Goal: Task Accomplishment & Management: Manage account settings

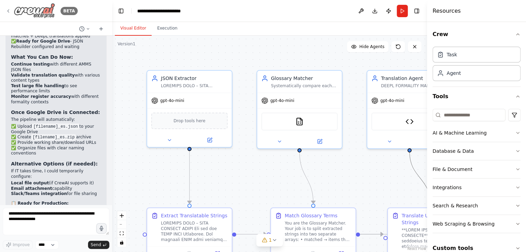
click at [8, 11] on icon at bounding box center [9, 11] width 6 height 6
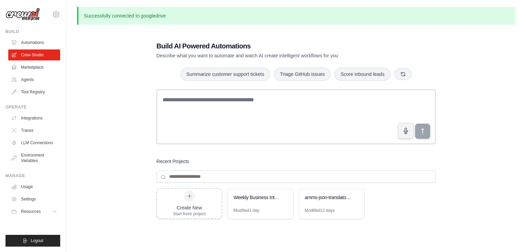
click at [131, 19] on p "Successfully connected to googledrive" at bounding box center [296, 16] width 438 height 18
click at [55, 13] on icon at bounding box center [56, 14] width 8 height 8
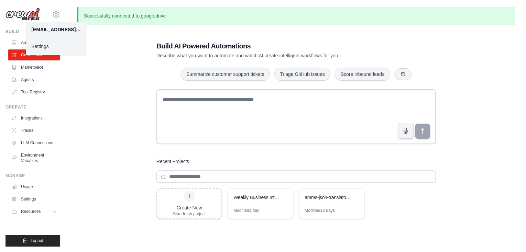
click at [43, 43] on link "Settings" at bounding box center [56, 46] width 61 height 12
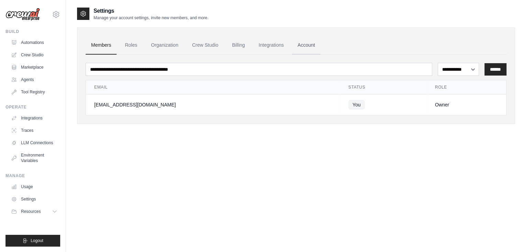
click at [305, 43] on link "Account" at bounding box center [306, 45] width 29 height 19
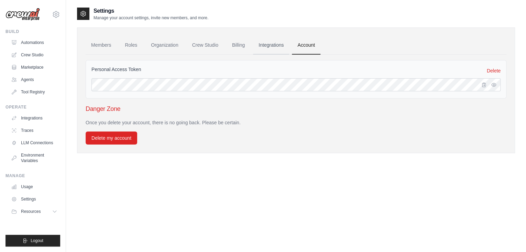
click at [270, 42] on link "Integrations" at bounding box center [271, 45] width 36 height 19
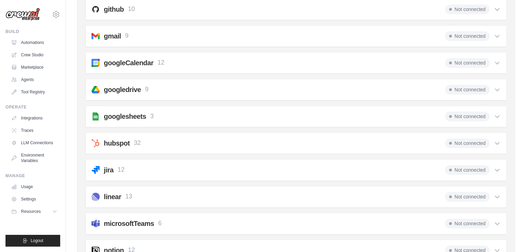
scroll to position [258, 0]
click at [396, 87] on div "googledrive 9 Not connected" at bounding box center [295, 91] width 409 height 10
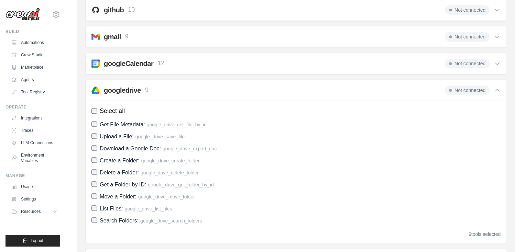
click at [396, 87] on div "googledrive 9 Not connected" at bounding box center [295, 91] width 409 height 10
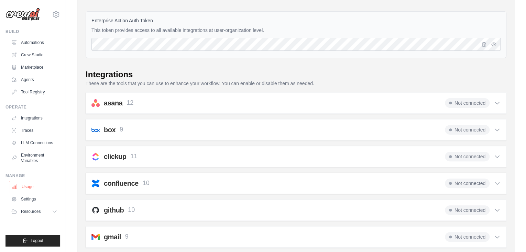
scroll to position [0, 0]
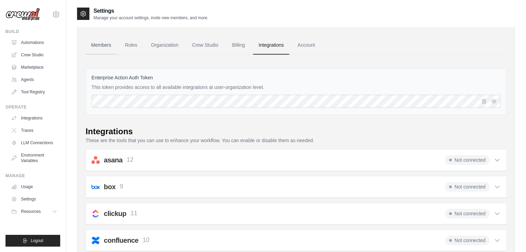
click at [102, 45] on link "Members" at bounding box center [101, 45] width 31 height 19
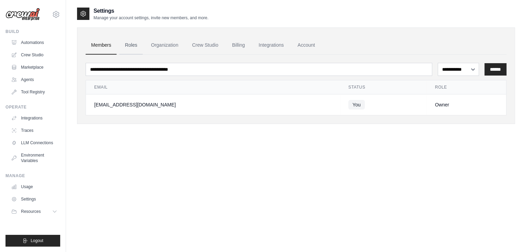
click at [125, 43] on link "Roles" at bounding box center [130, 45] width 23 height 19
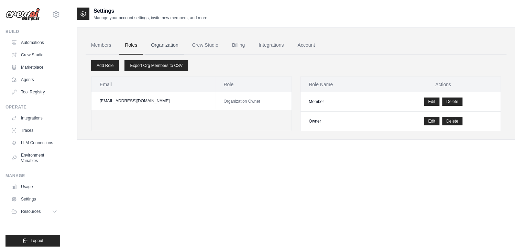
click at [155, 44] on link "Organization" at bounding box center [164, 45] width 38 height 19
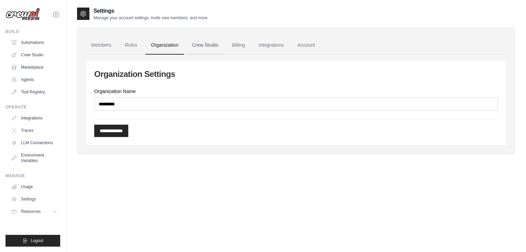
click at [207, 44] on link "Crew Studio" at bounding box center [205, 45] width 37 height 19
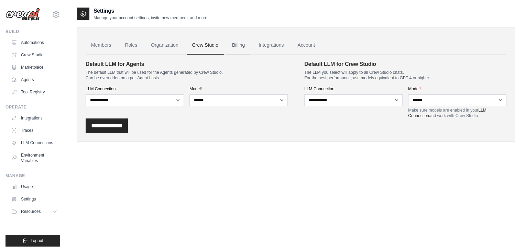
click at [246, 46] on link "Billing" at bounding box center [239, 45] width 24 height 19
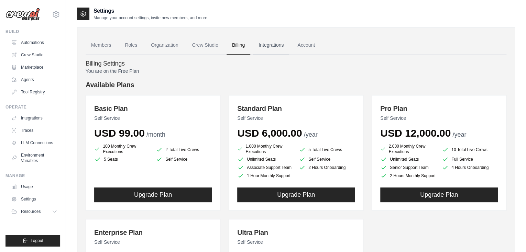
click at [272, 45] on link "Integrations" at bounding box center [271, 45] width 36 height 19
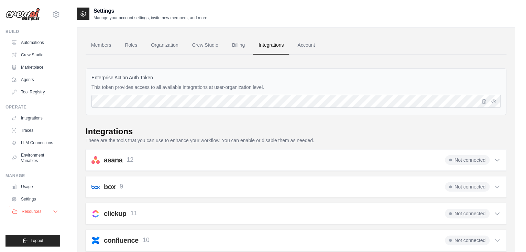
click at [53, 211] on icon at bounding box center [56, 212] width 6 height 6
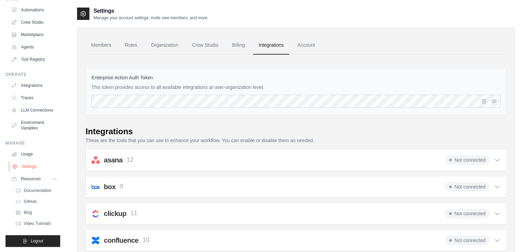
click at [24, 165] on link "Settings" at bounding box center [35, 166] width 52 height 11
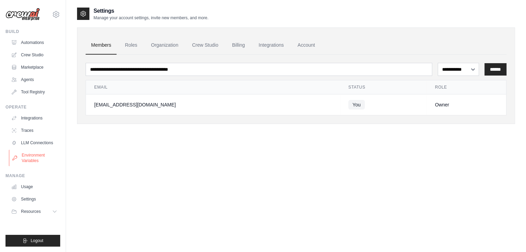
click at [30, 156] on link "Environment Variables" at bounding box center [35, 158] width 52 height 17
